Goal: Information Seeking & Learning: Learn about a topic

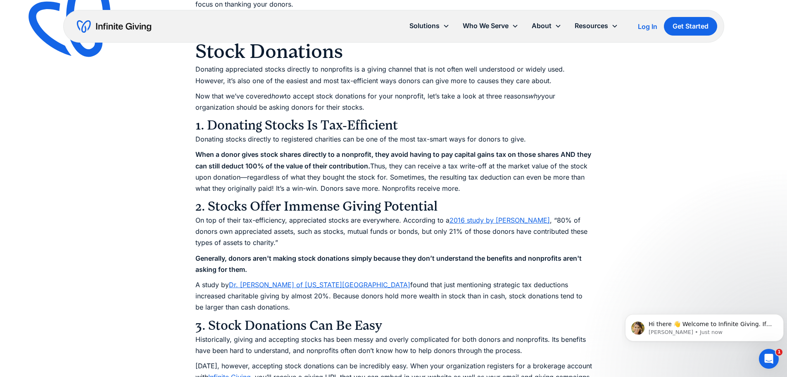
scroll to position [2191, 0]
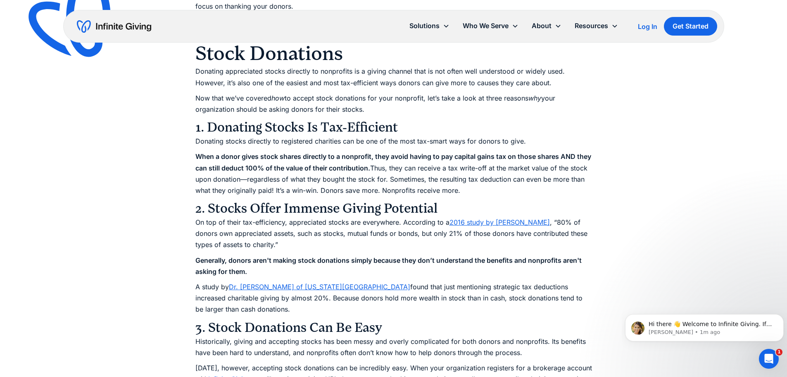
copy p "When a donor gives stock shares directly to a nonprofit, they avoid having to p…"
drag, startPoint x: 198, startPoint y: 154, endPoint x: 458, endPoint y: 192, distance: 262.8
click at [458, 192] on p "When a donor gives stock shares directly to a nonprofit, they avoid having to p…" at bounding box center [394, 173] width 397 height 45
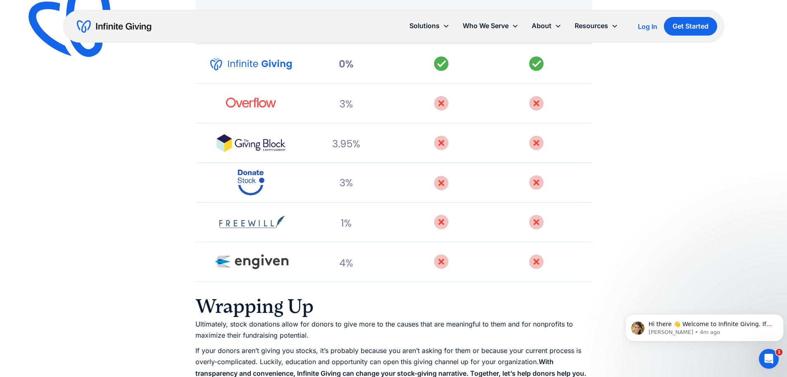
scroll to position [2604, 0]
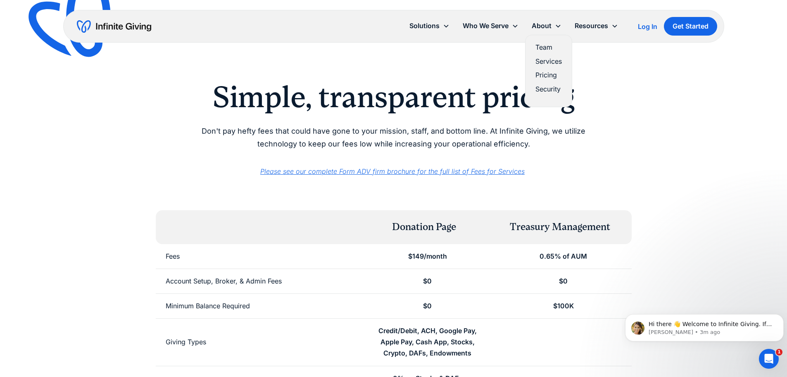
click at [544, 74] on link "Pricing" at bounding box center [549, 74] width 26 height 11
